Goal: Complete application form

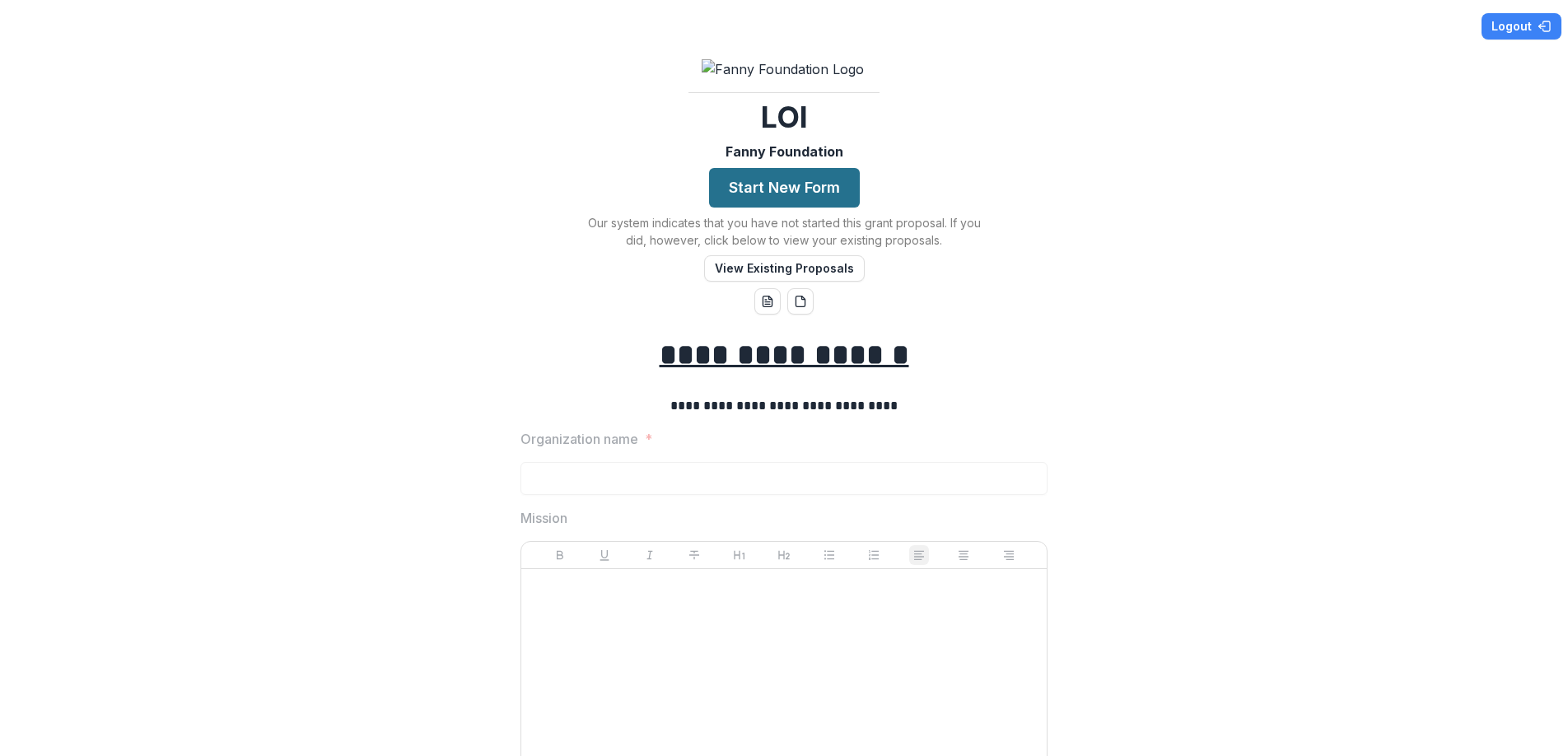
click at [826, 207] on button "Start New Form" at bounding box center [784, 187] width 150 height 39
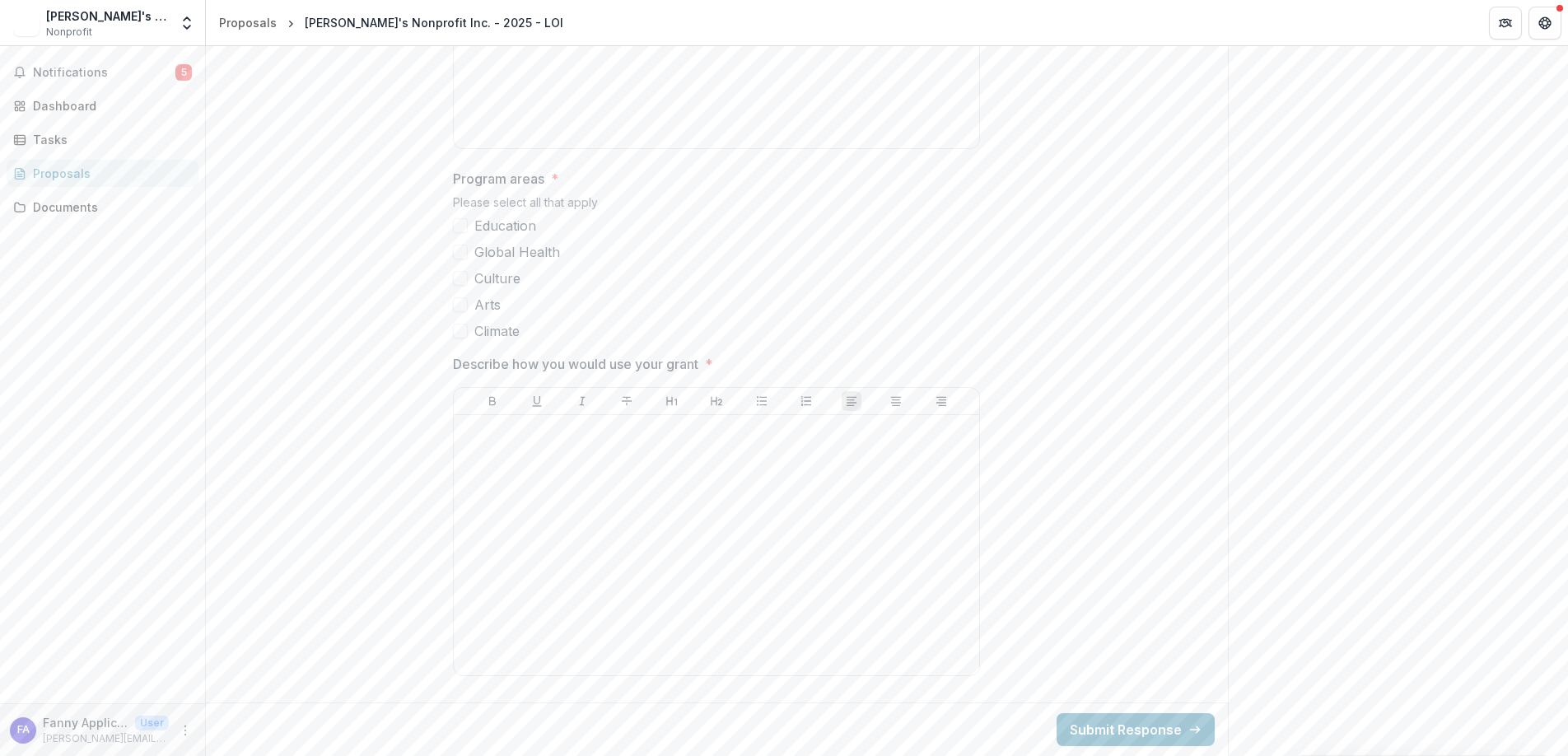
scroll to position [745, 0]
click at [456, 233] on span at bounding box center [459, 225] width 14 height 14
click at [713, 498] on div at bounding box center [716, 545] width 512 height 247
click at [1136, 729] on button "Submit Response" at bounding box center [1135, 729] width 158 height 33
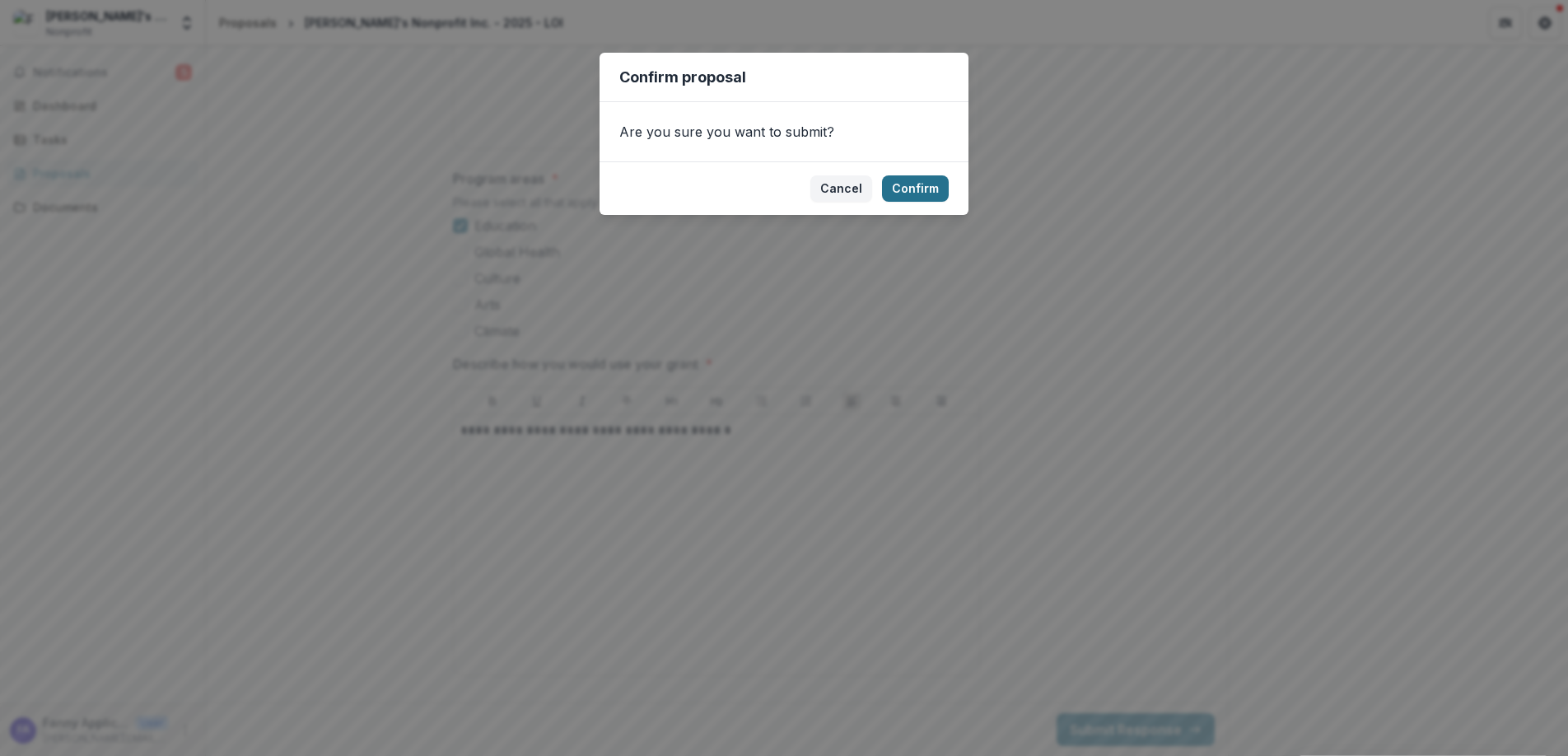
click at [918, 187] on button "Confirm" at bounding box center [915, 188] width 67 height 26
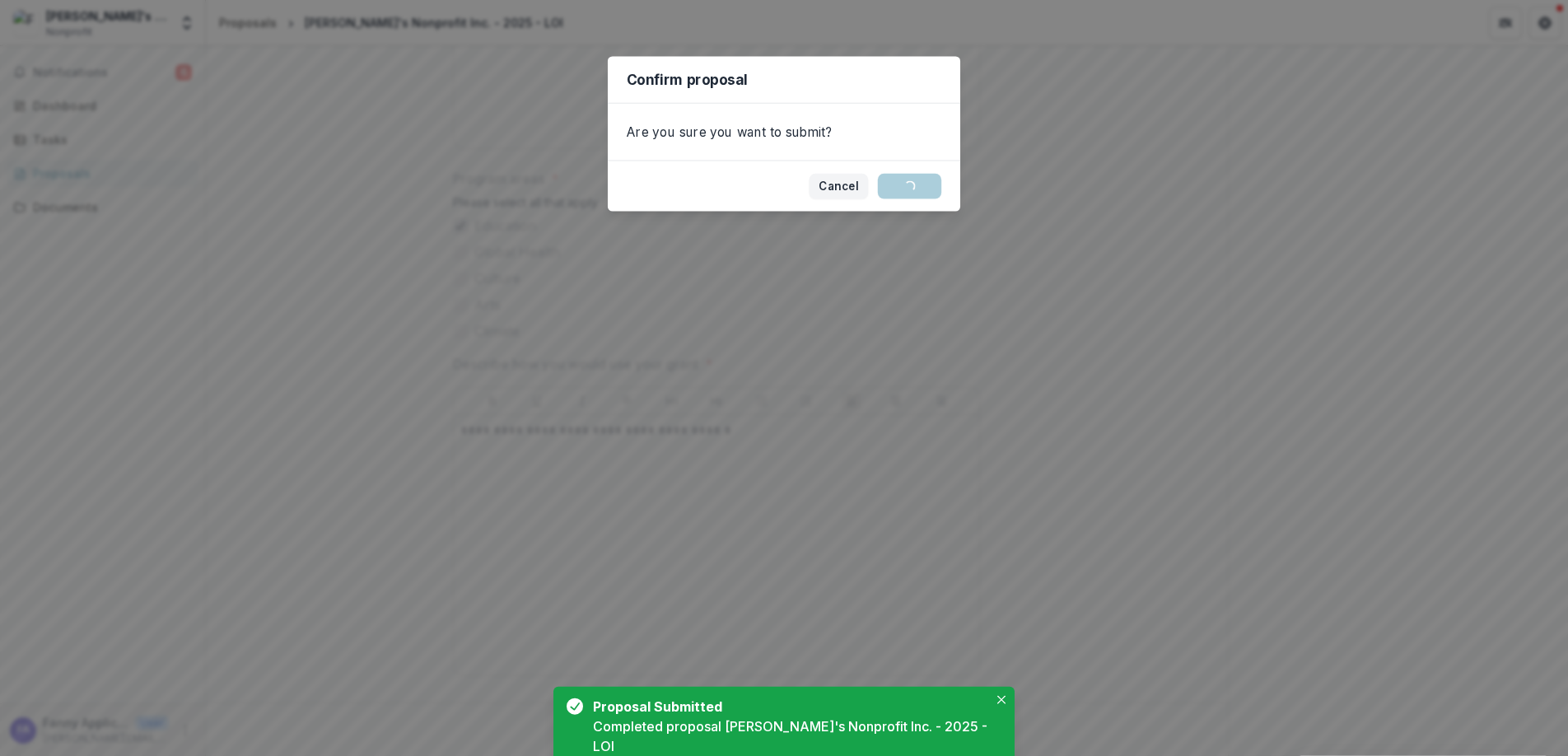
scroll to position [97, 0]
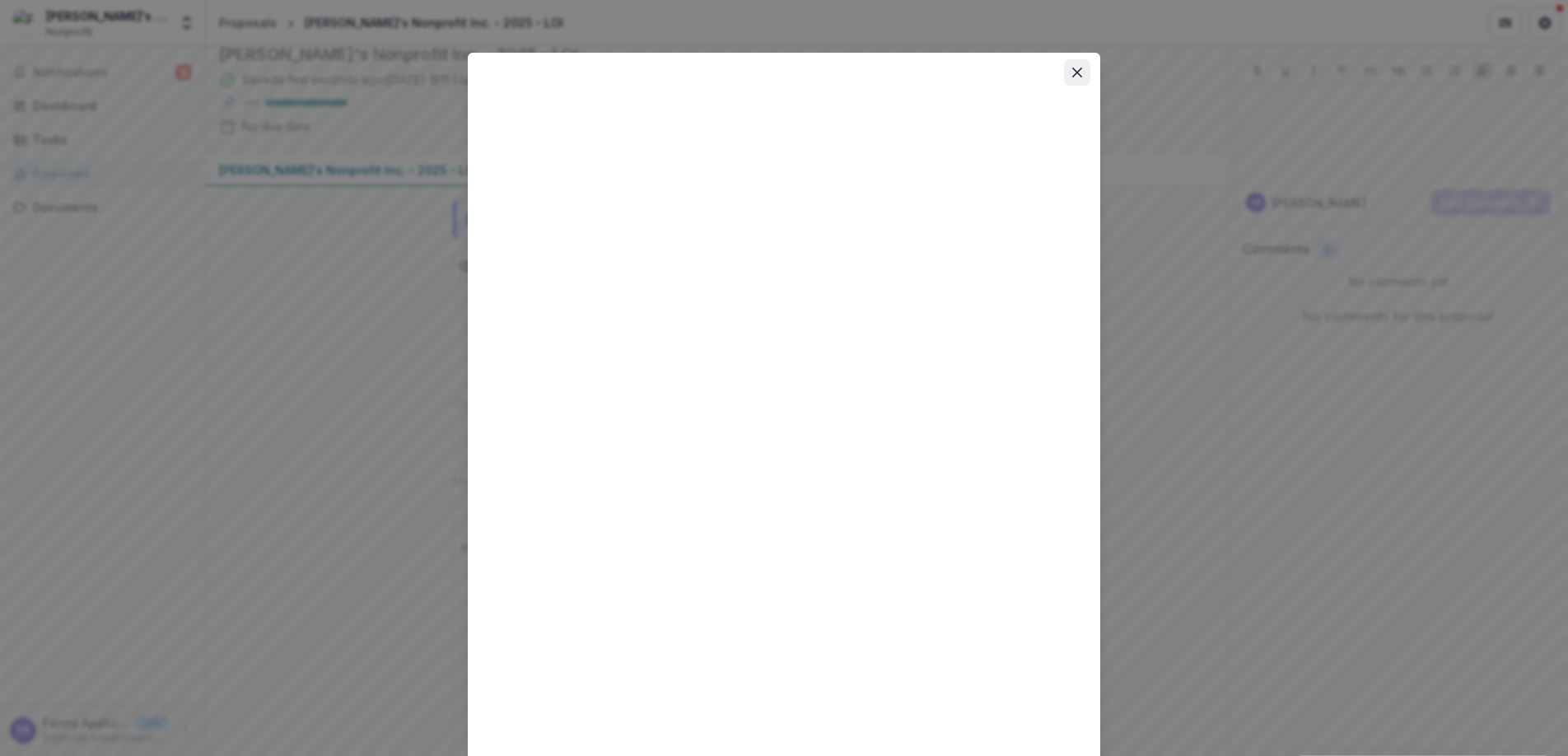
click at [1075, 76] on icon "Close" at bounding box center [1076, 72] width 10 height 10
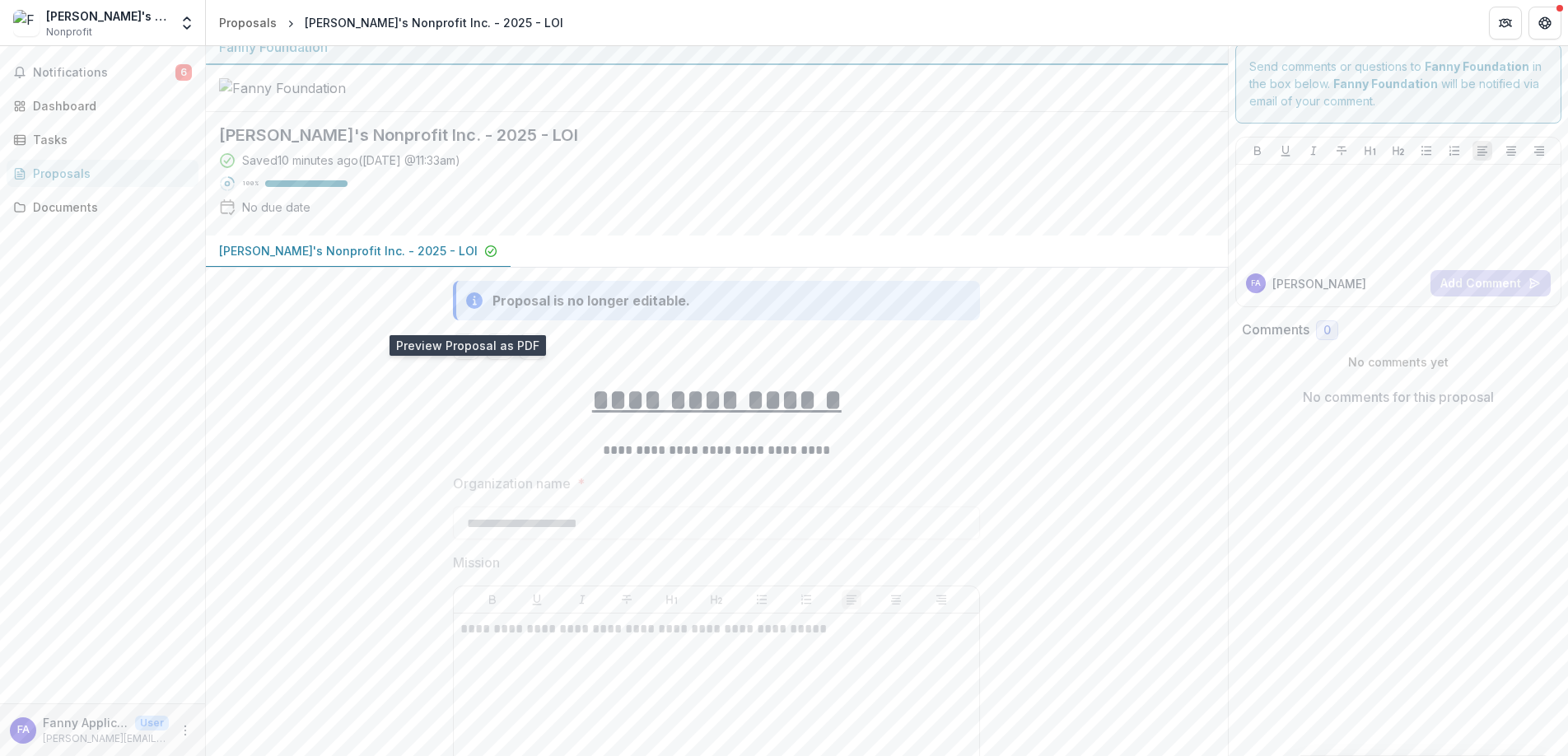
scroll to position [0, 0]
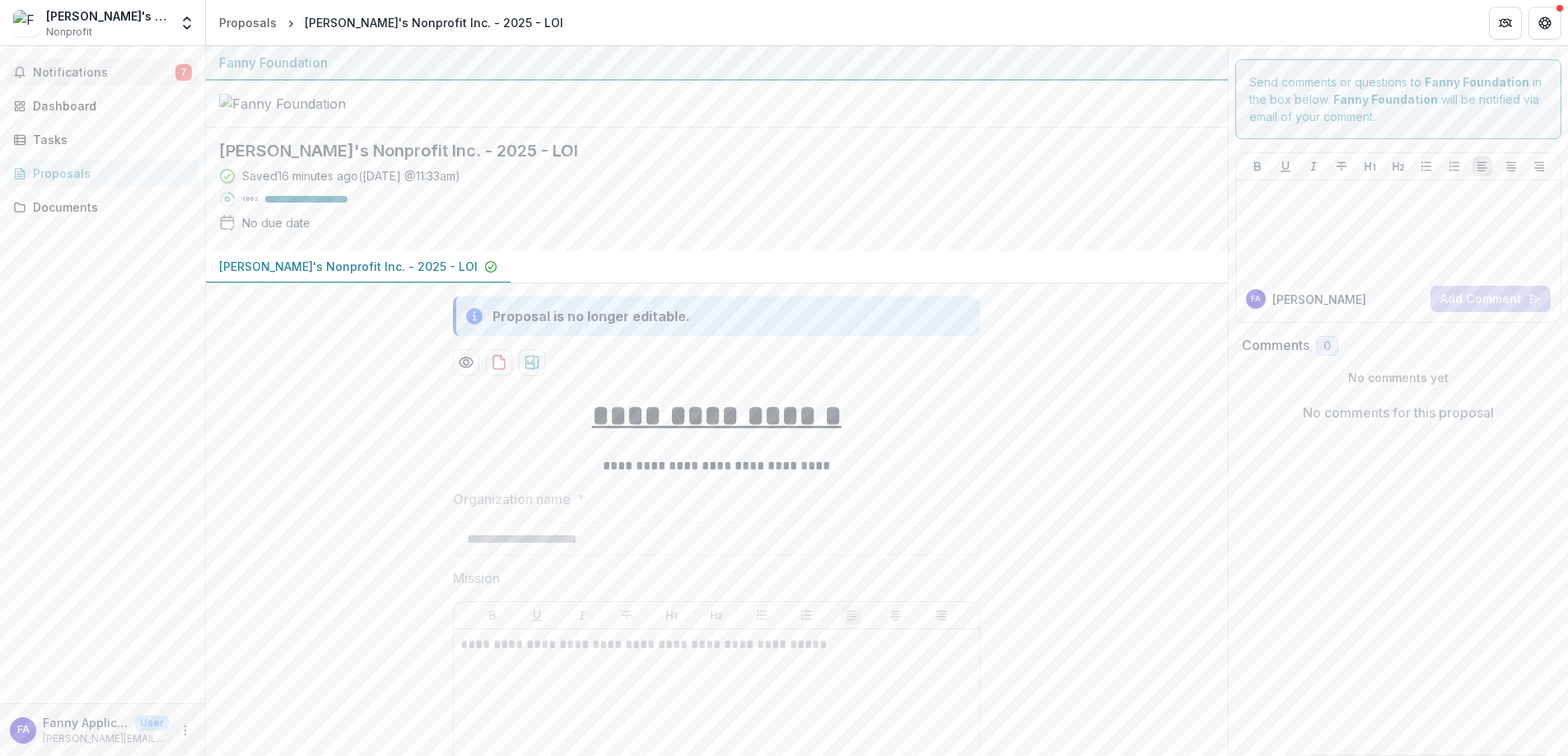
drag, startPoint x: 81, startPoint y: 67, endPoint x: 90, endPoint y: 69, distance: 9.2
click at [81, 66] on span "Notifications" at bounding box center [104, 73] width 143 height 14
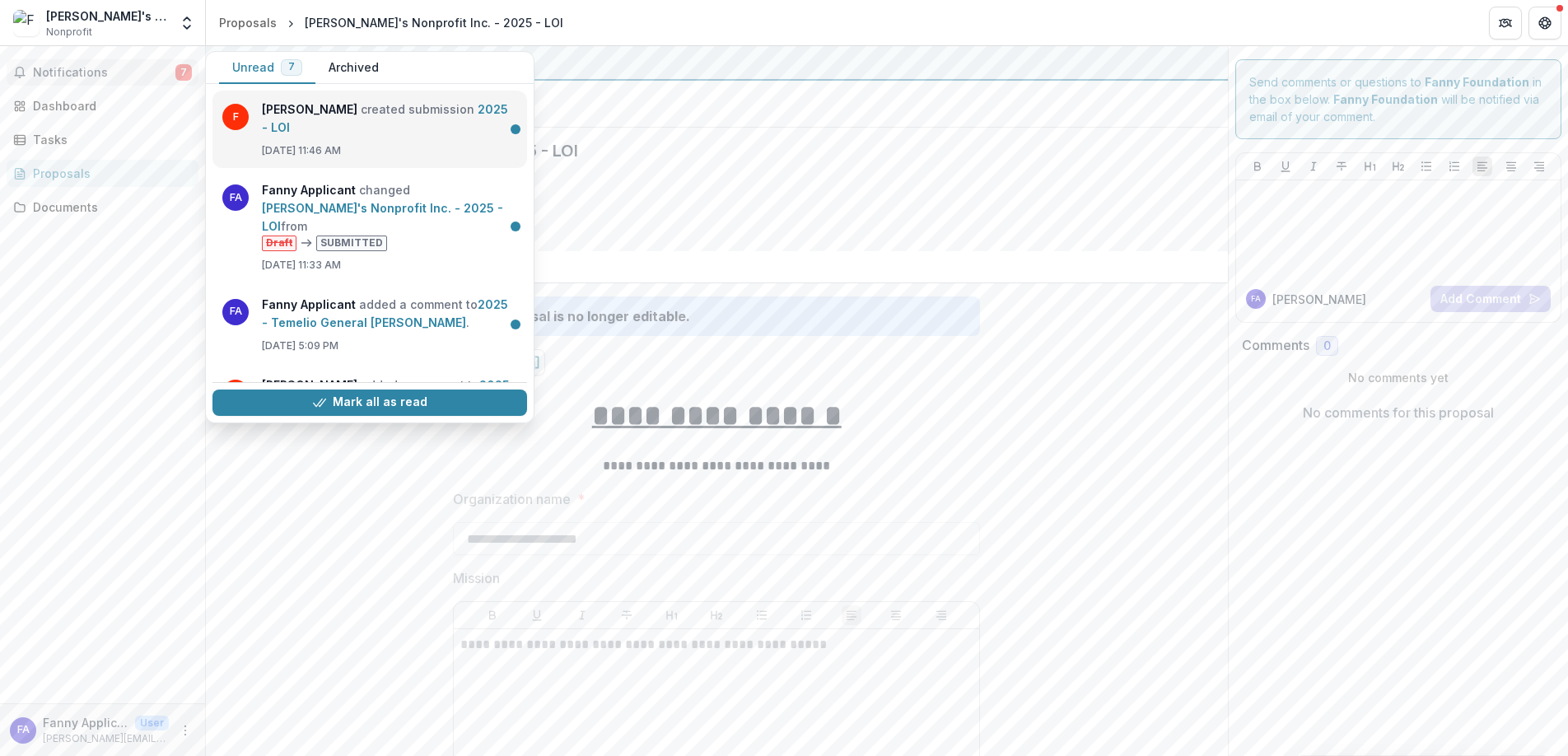
click at [412, 116] on link "2025 - LOI" at bounding box center [384, 119] width 246 height 33
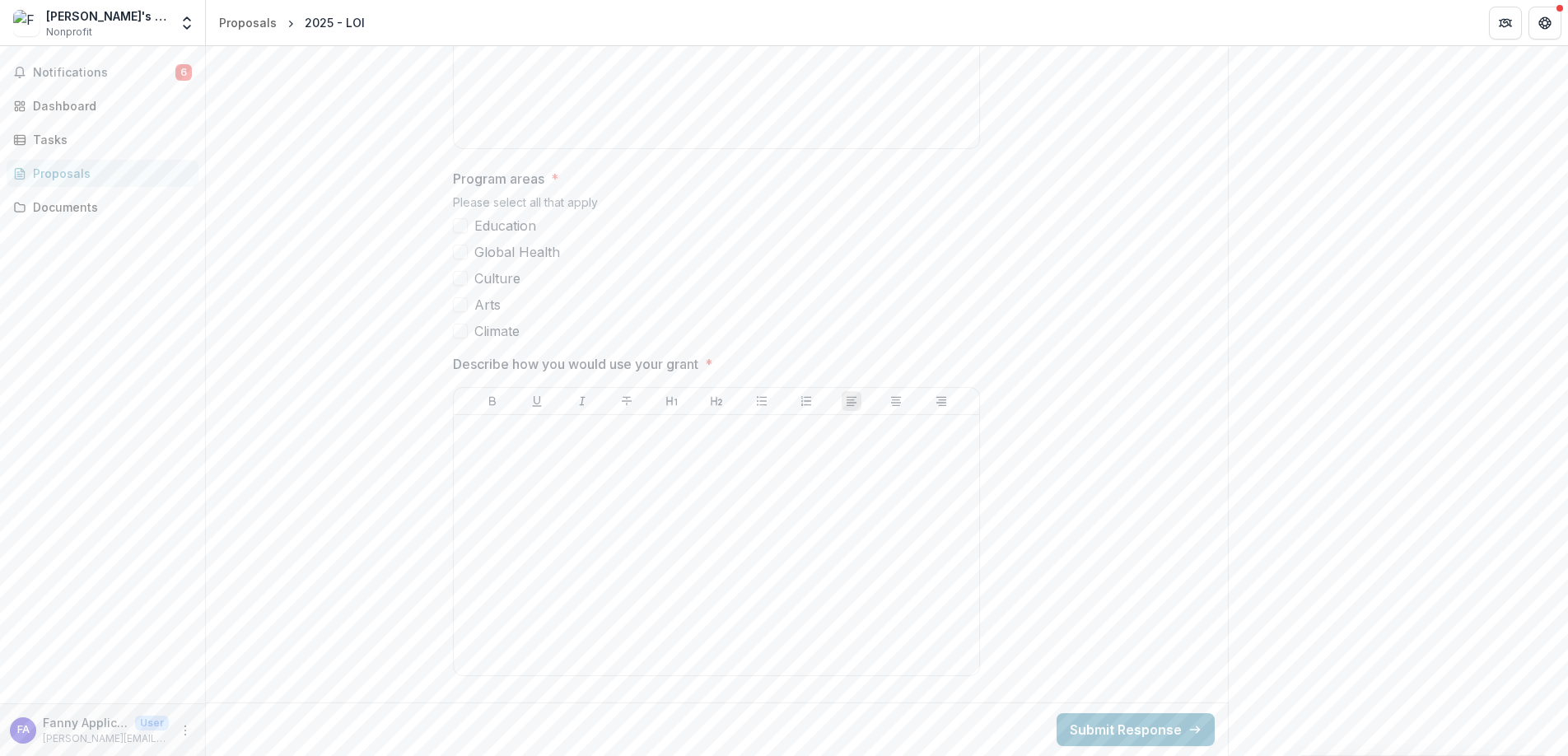
scroll to position [823, 0]
click at [459, 224] on span at bounding box center [459, 225] width 14 height 14
click at [601, 483] on div at bounding box center [716, 545] width 512 height 247
click at [1148, 731] on button "Submit Response" at bounding box center [1135, 729] width 158 height 33
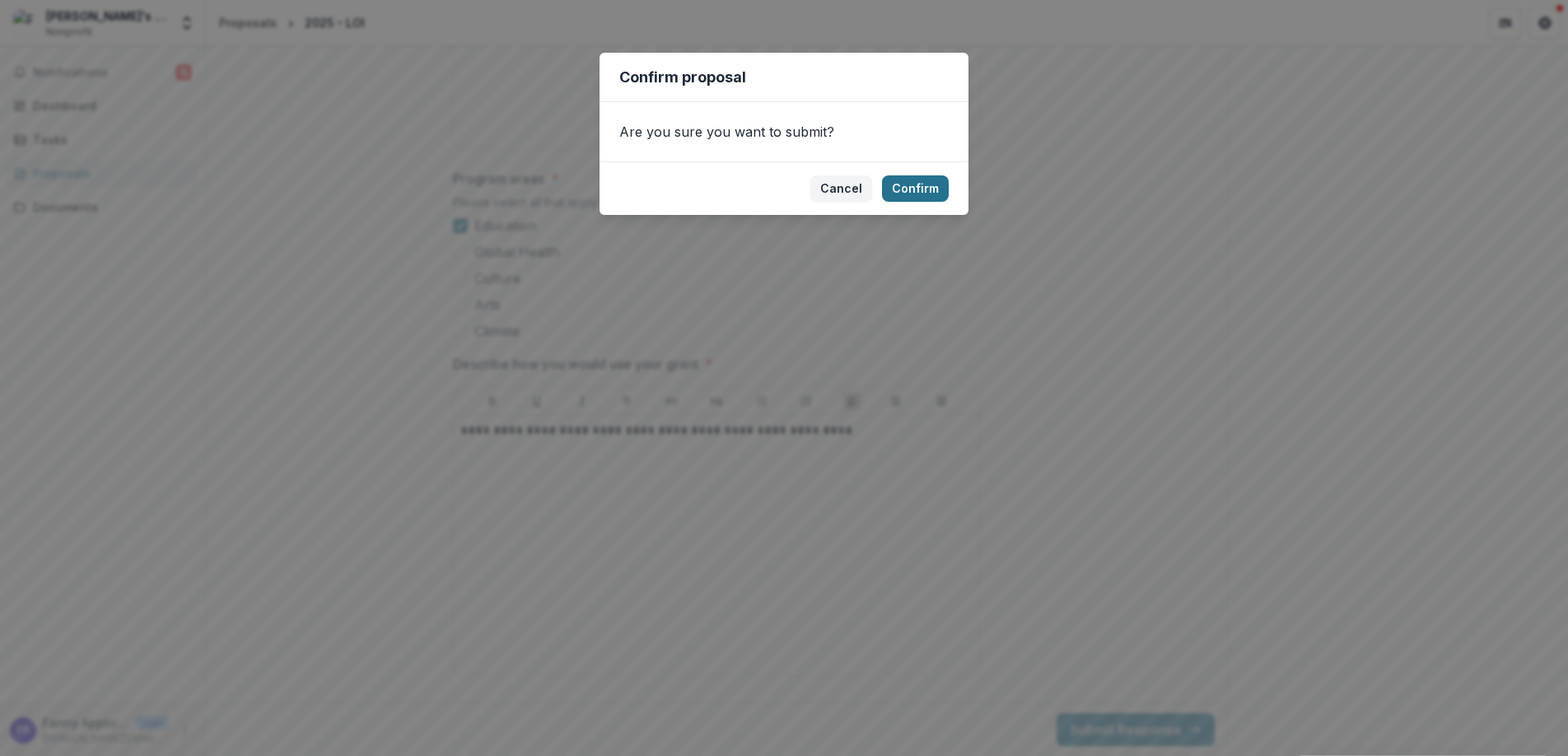
click at [922, 188] on button "Confirm" at bounding box center [915, 188] width 67 height 26
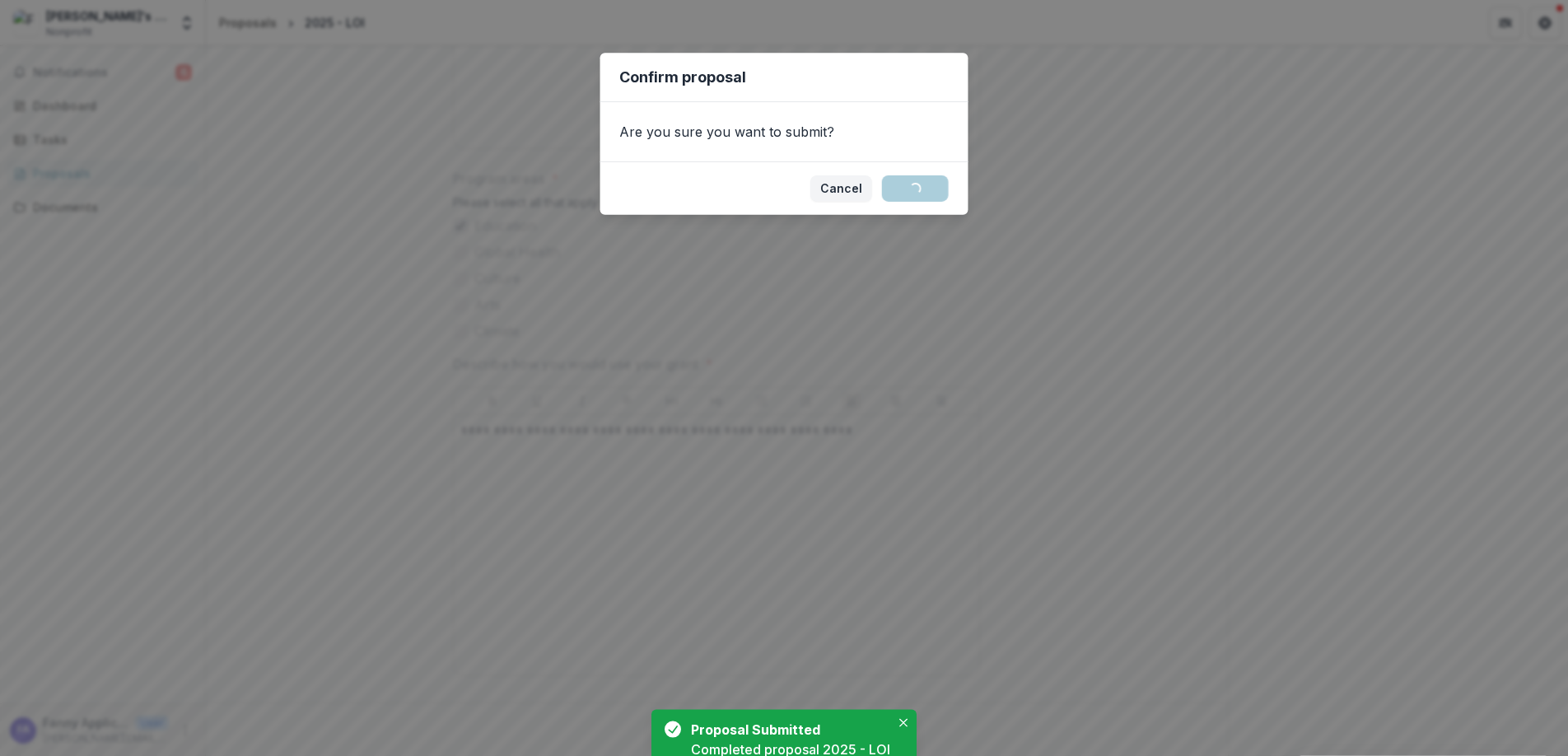
scroll to position [97, 0]
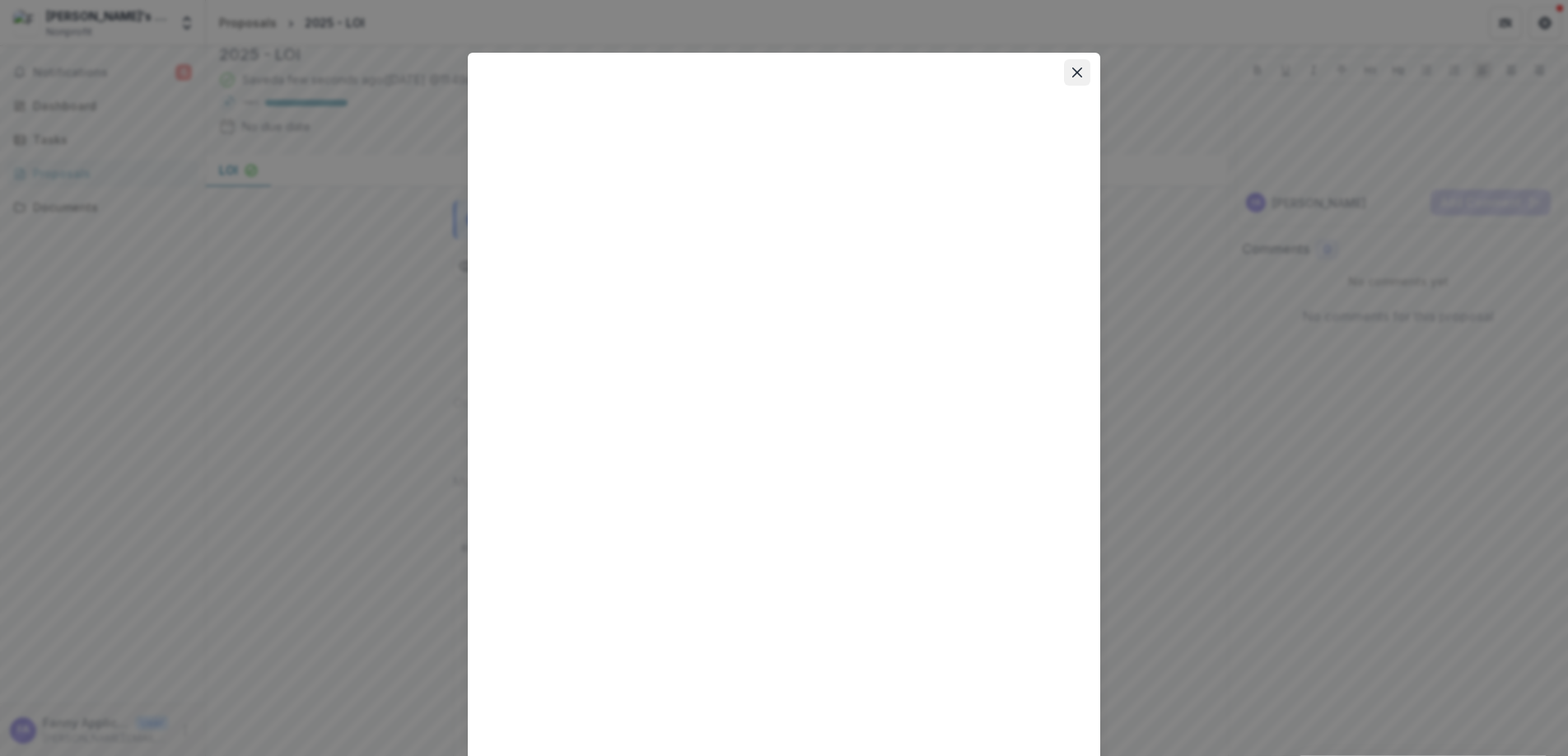
click at [1077, 69] on icon "Close" at bounding box center [1076, 72] width 10 height 10
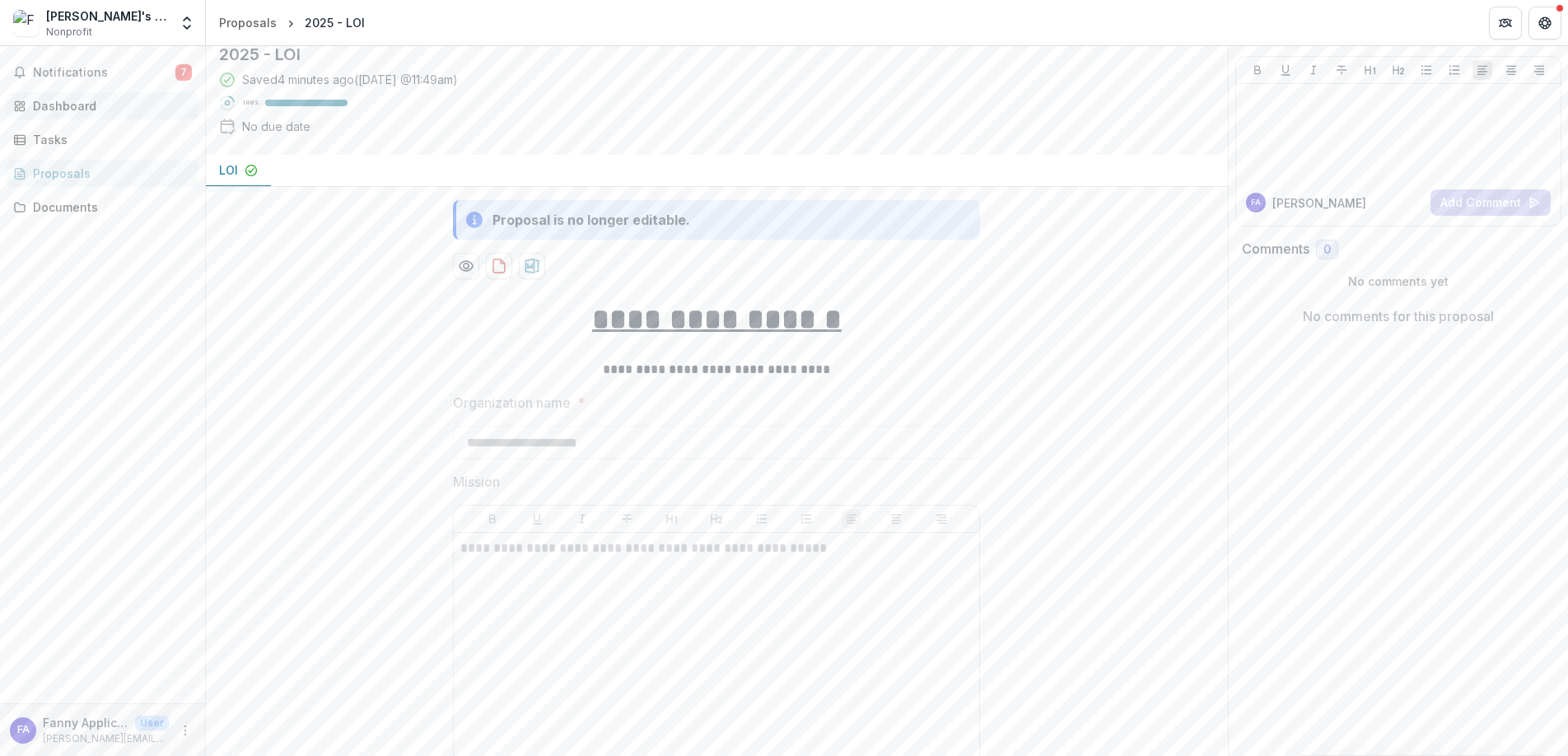
click at [95, 108] on div "Dashboard" at bounding box center [108, 105] width 152 height 17
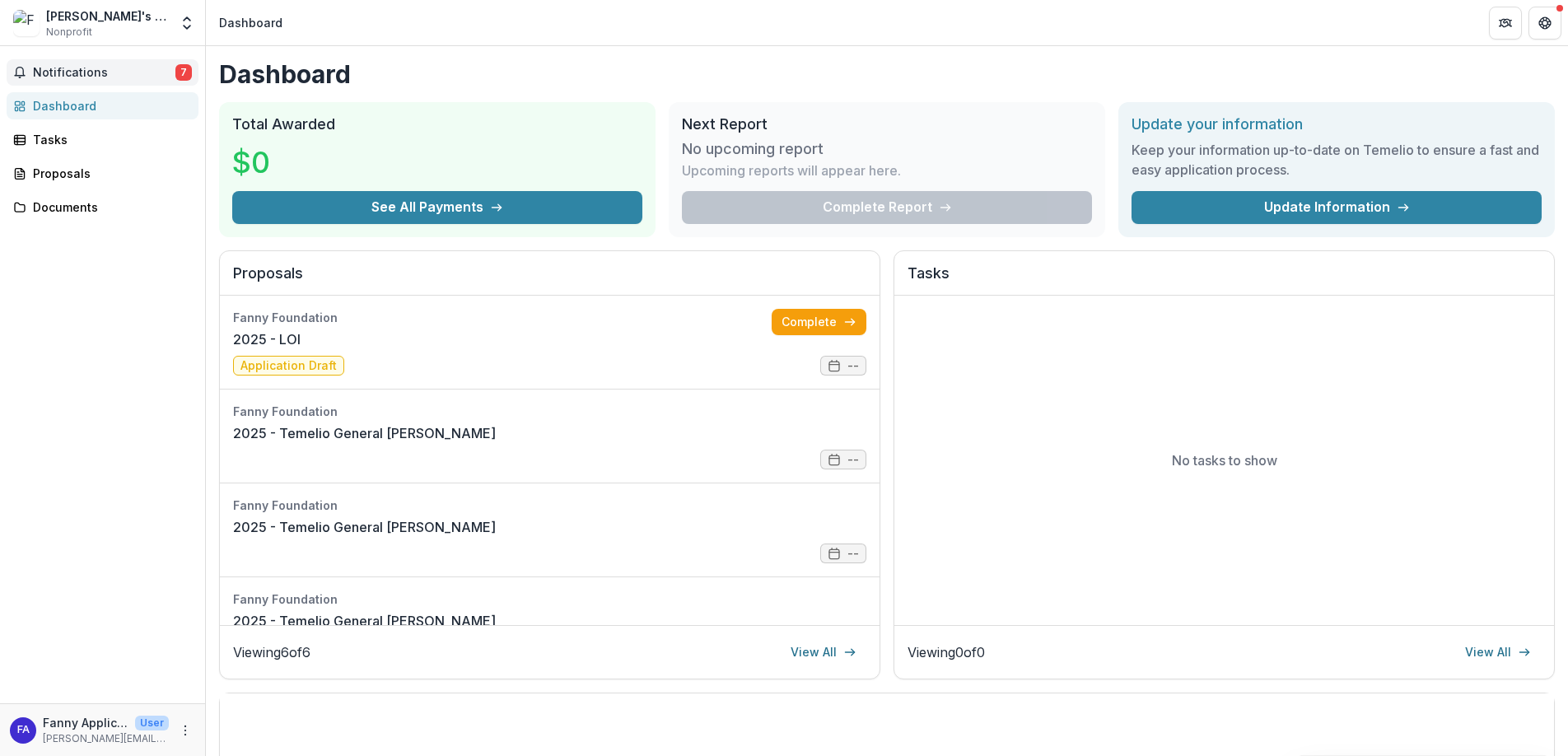
click at [172, 73] on span "Notifications" at bounding box center [104, 73] width 143 height 14
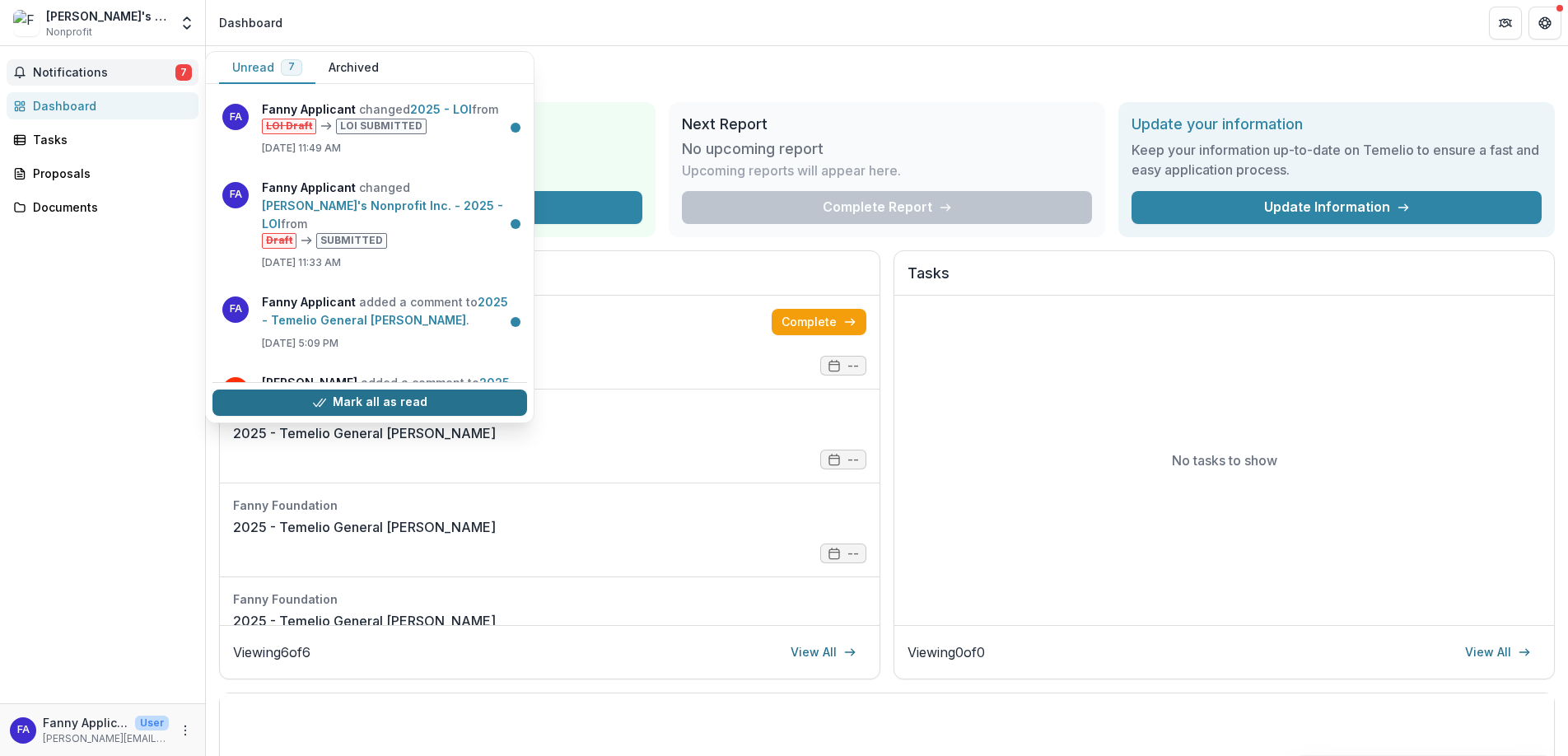
click at [375, 401] on button "Mark all as read" at bounding box center [370, 401] width 314 height 26
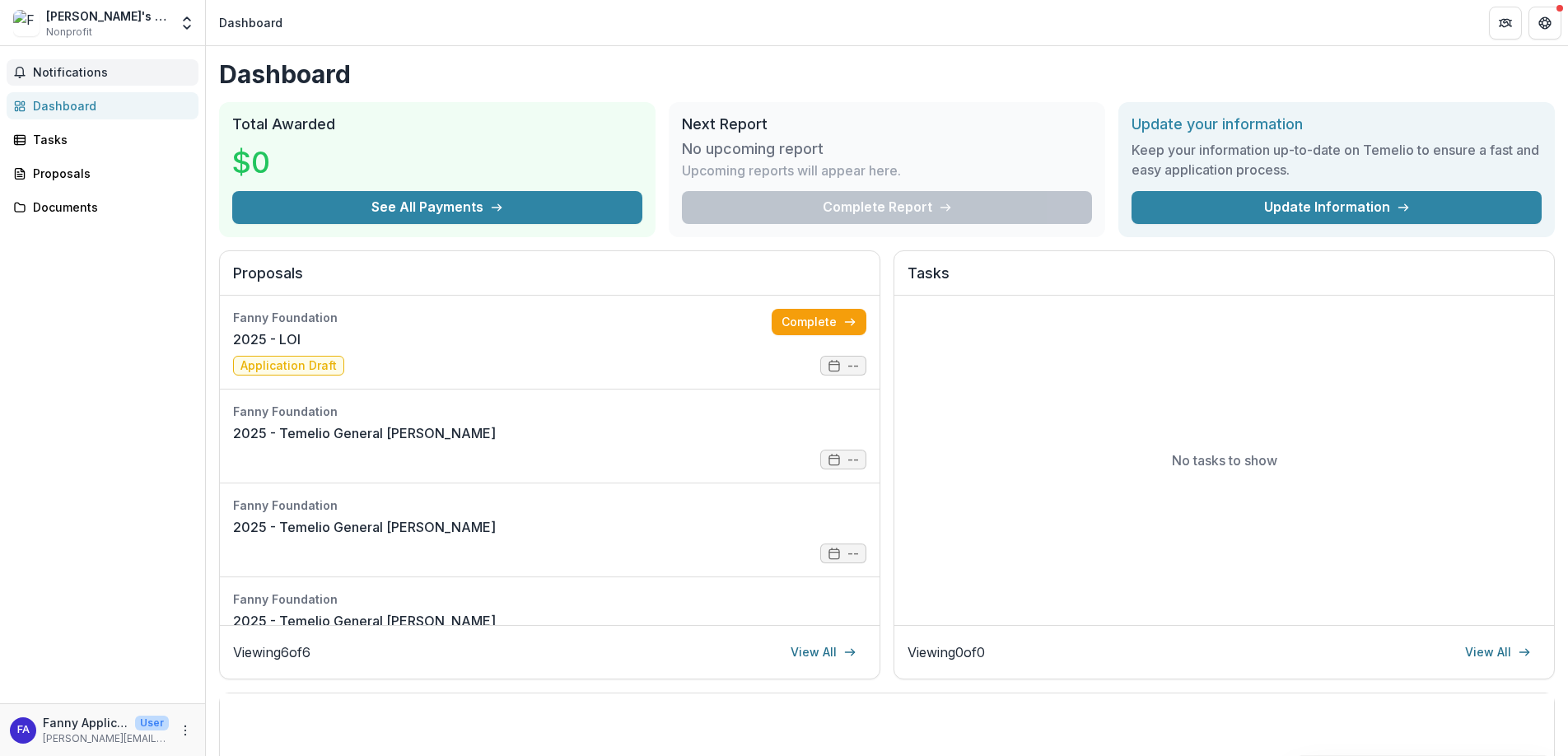
click at [86, 108] on div "Dashboard" at bounding box center [108, 105] width 152 height 17
click at [67, 142] on div "Tasks" at bounding box center [108, 140] width 152 height 17
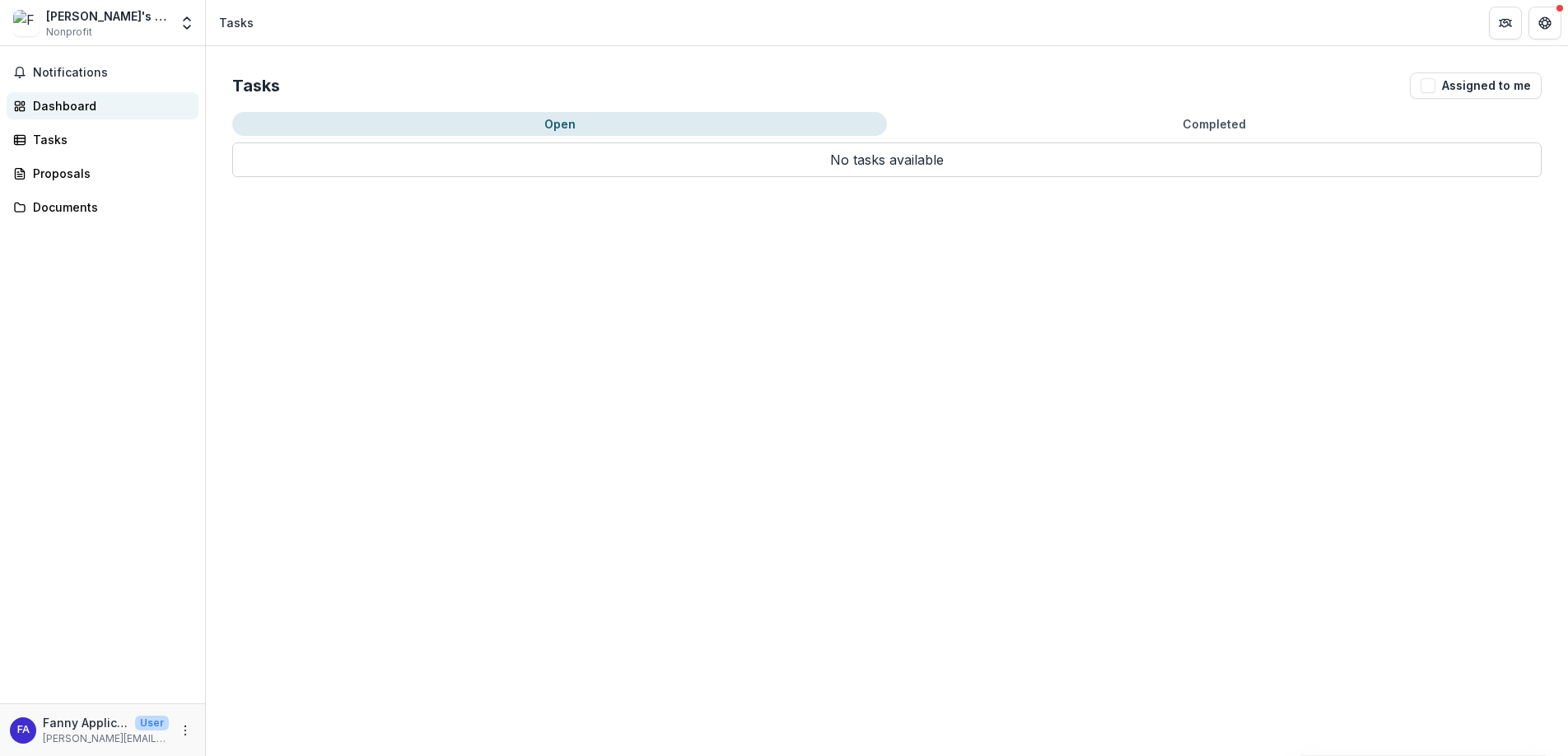
click at [97, 110] on div "Dashboard" at bounding box center [108, 105] width 152 height 17
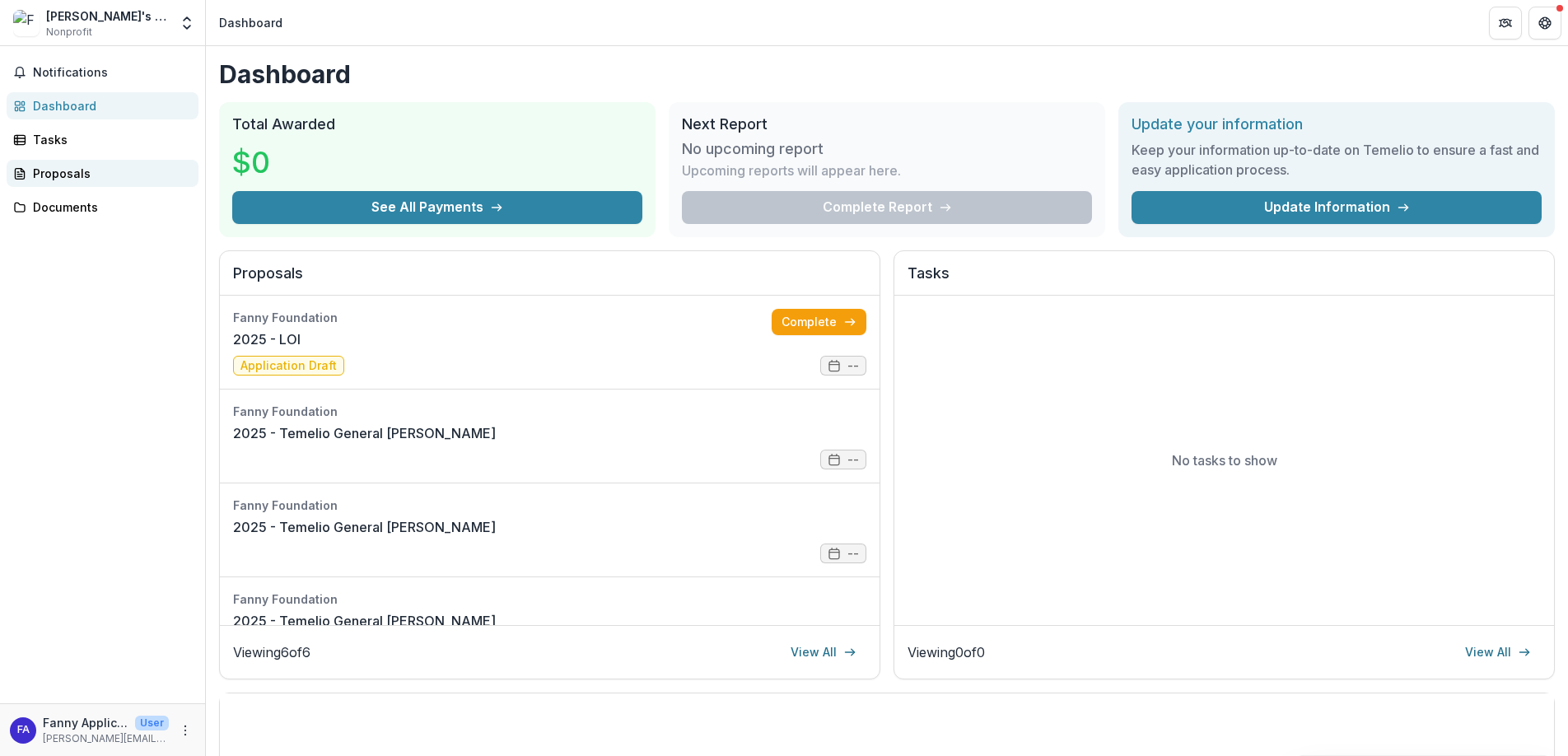
click at [56, 178] on div "Proposals" at bounding box center [108, 173] width 152 height 17
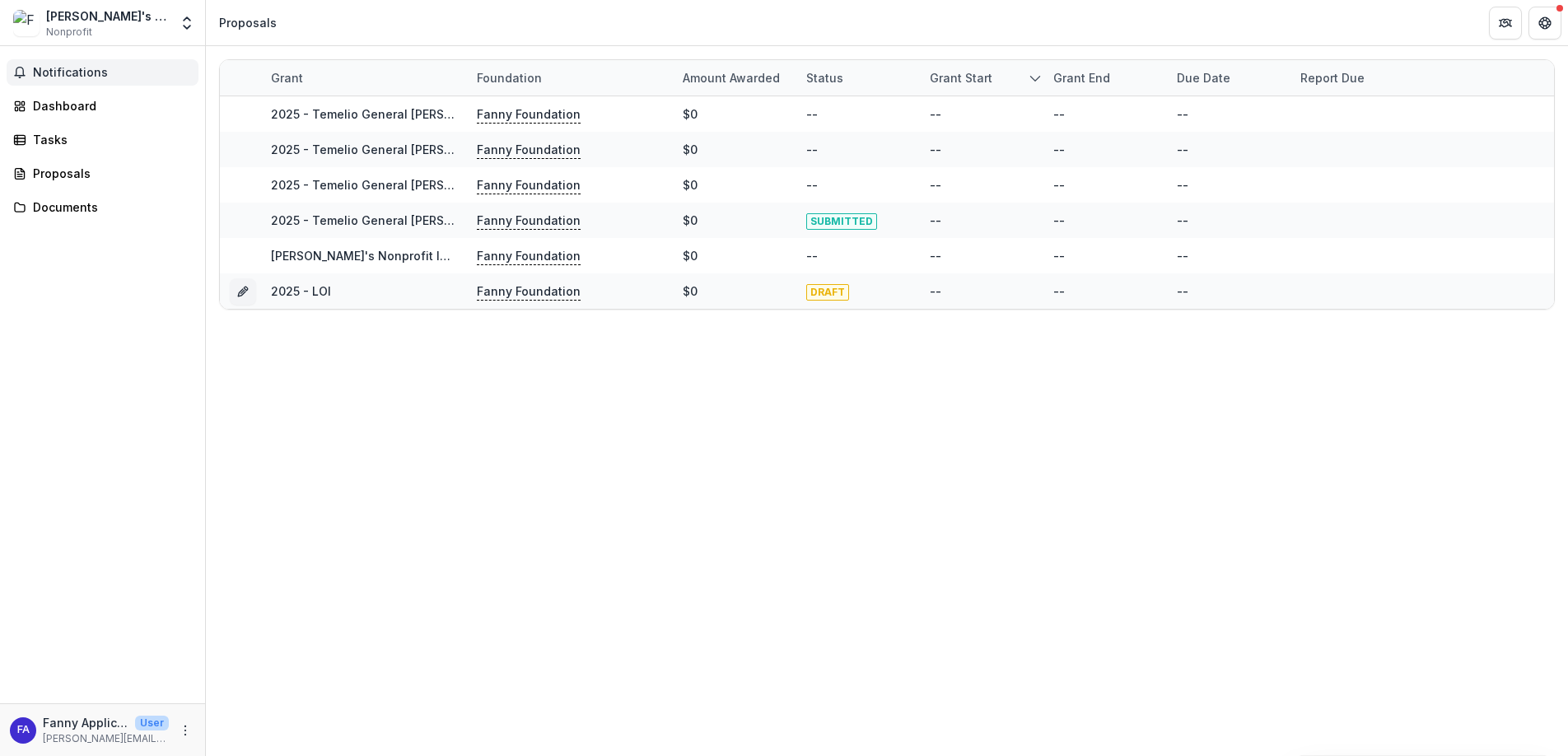
click at [95, 76] on span "Notifications" at bounding box center [112, 73] width 159 height 14
click at [65, 103] on div "Dashboard" at bounding box center [108, 105] width 152 height 17
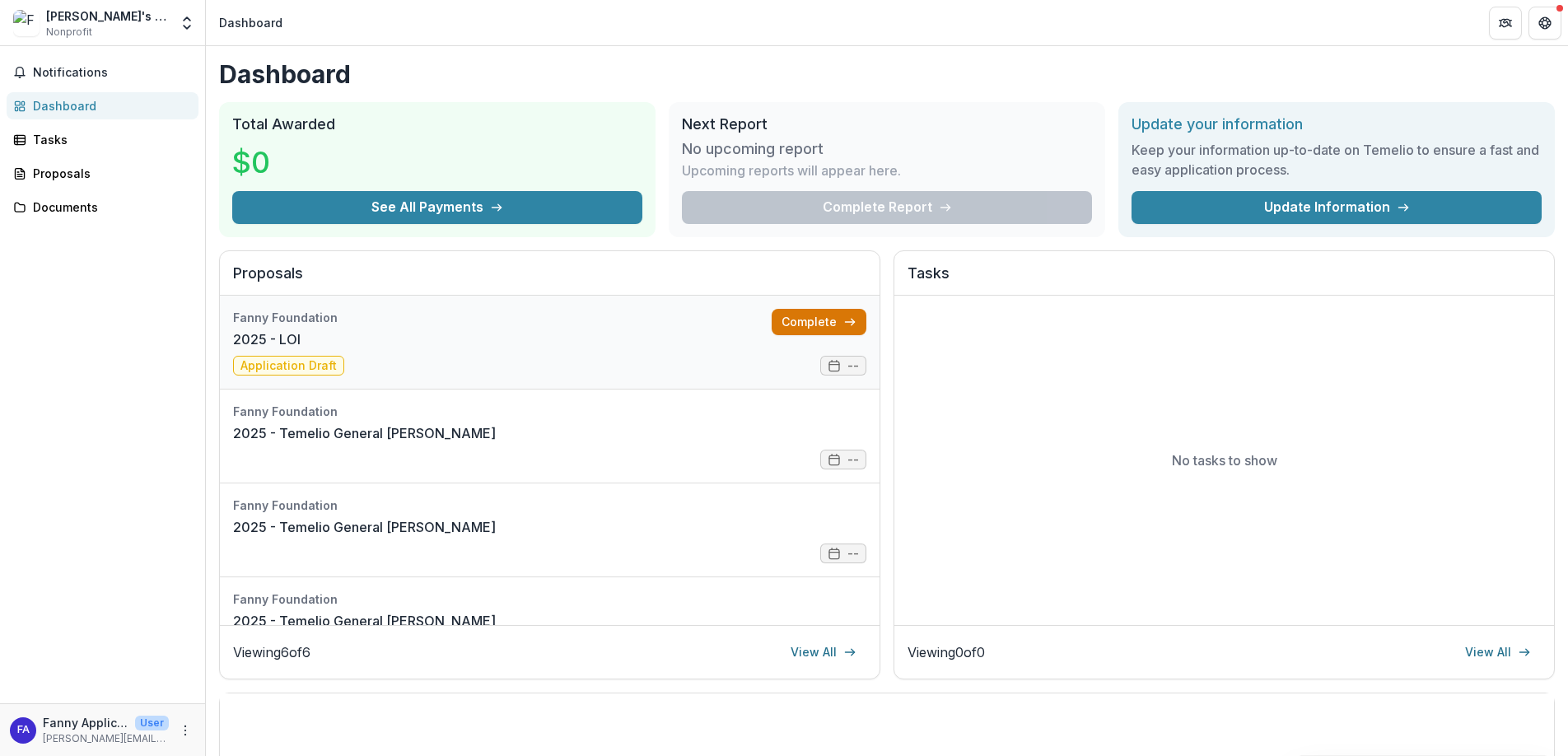
click at [797, 320] on link "Complete" at bounding box center [819, 321] width 95 height 26
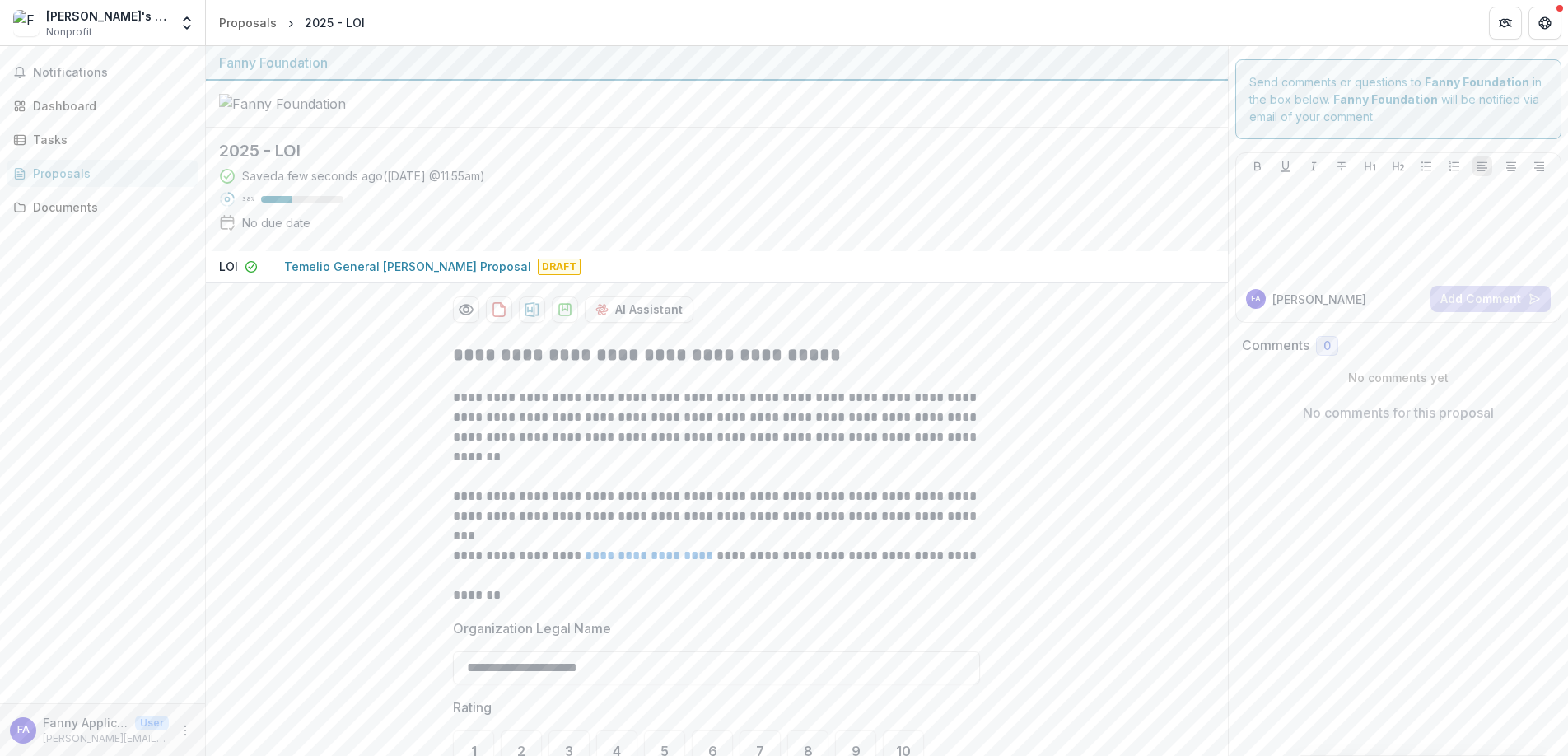
click at [292, 161] on h2 "2025 - LOI" at bounding box center [703, 150] width 969 height 20
drag, startPoint x: 241, startPoint y: 286, endPoint x: 359, endPoint y: 284, distance: 118.0
click at [359, 161] on h2 "2025 - LOI" at bounding box center [703, 150] width 969 height 20
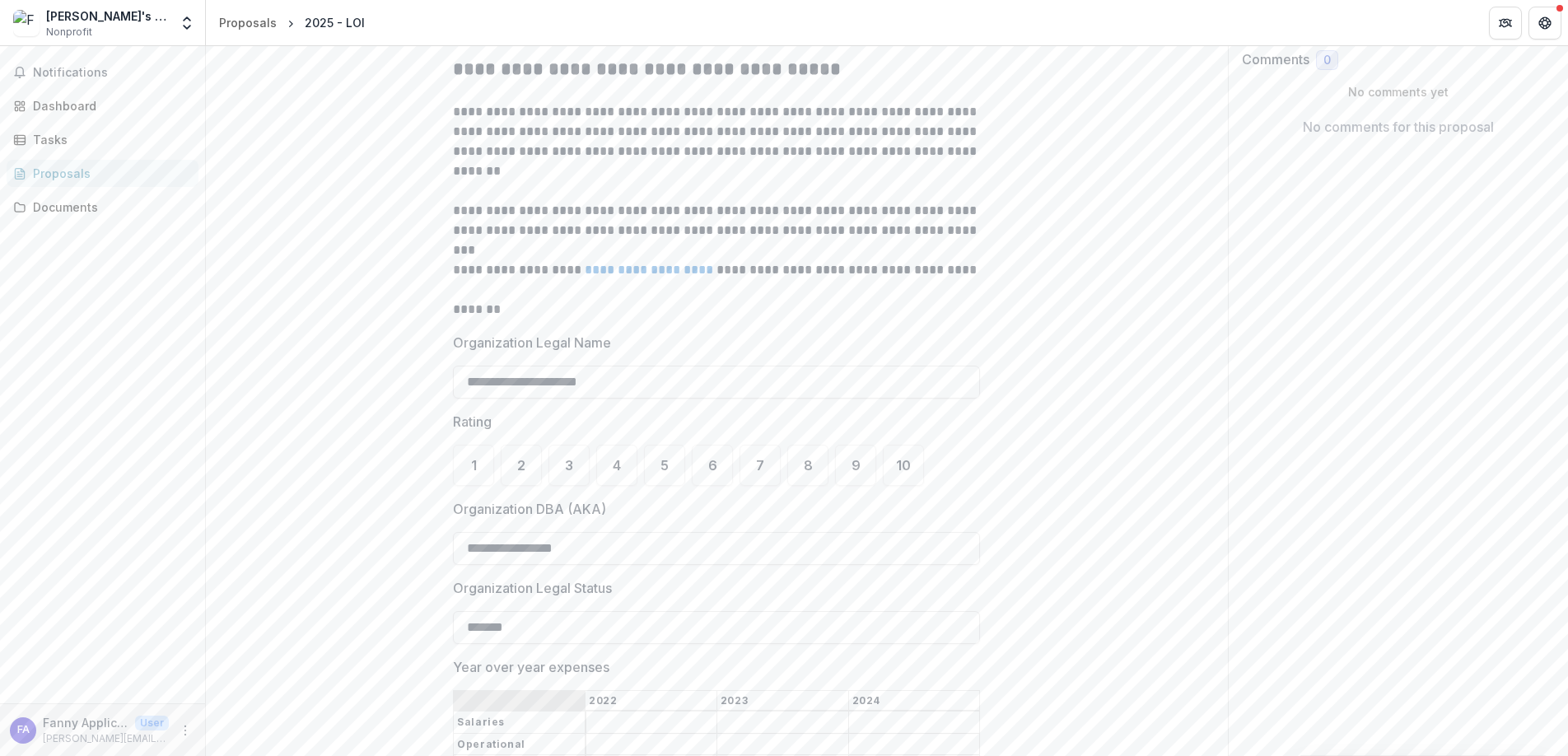
scroll to position [298, 0]
